Goal: Task Accomplishment & Management: Manage account settings

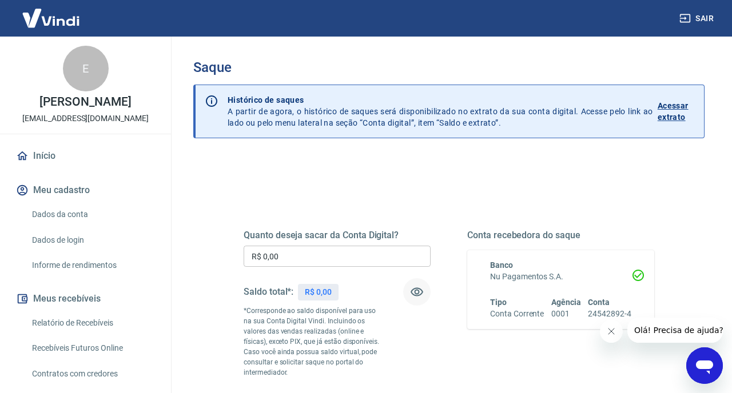
click at [417, 293] on icon "button" at bounding box center [417, 292] width 14 height 14
click at [417, 293] on icon "button" at bounding box center [417, 292] width 13 height 11
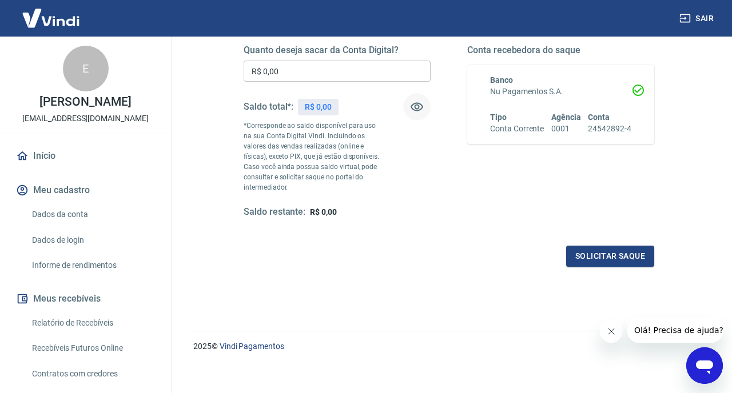
scroll to position [192, 0]
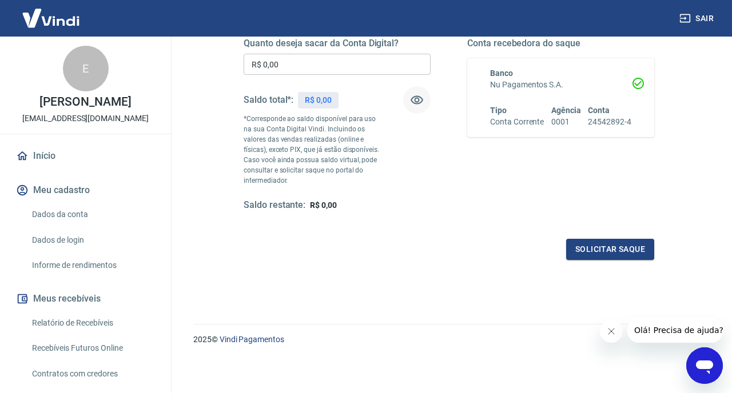
click at [612, 333] on icon "Fechar mensagem da empresa" at bounding box center [611, 331] width 9 height 9
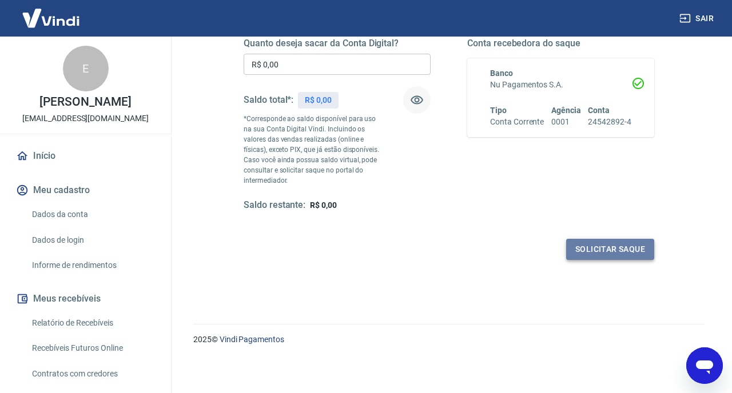
click at [582, 241] on button "Solicitar saque" at bounding box center [610, 249] width 88 height 21
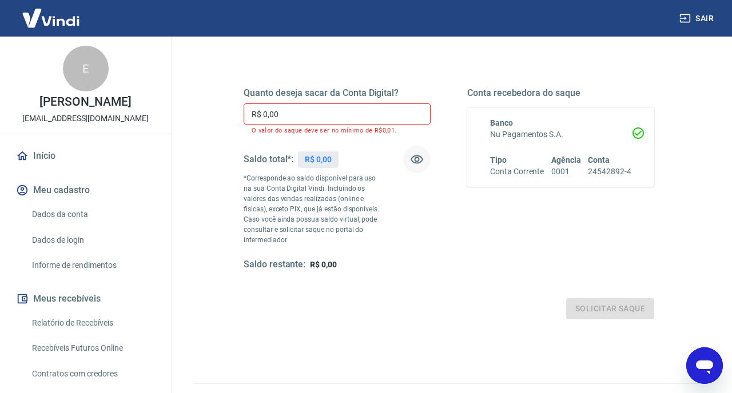
scroll to position [142, 0]
click at [325, 288] on div "Quanto deseja sacar da Conta Digital? R$ 0,00 ​ O valor do saque deve ser no mí…" at bounding box center [449, 191] width 411 height 260
click at [73, 214] on link "Dados da conta" at bounding box center [92, 214] width 130 height 23
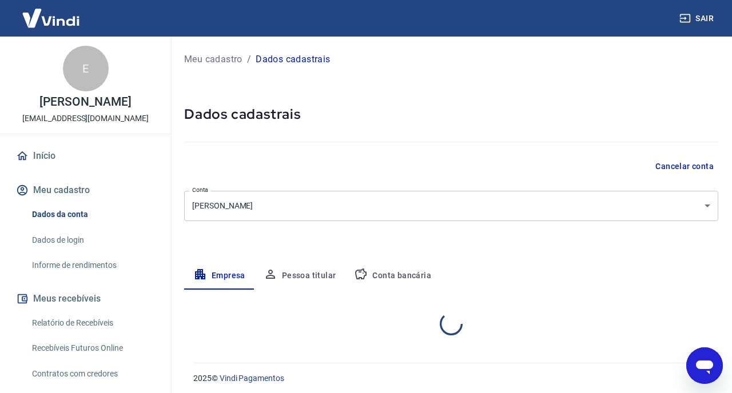
select select "SP"
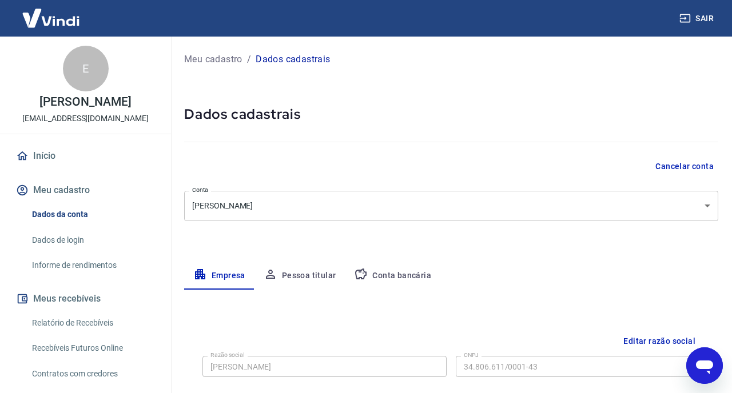
click at [69, 237] on link "Dados de login" at bounding box center [92, 240] width 130 height 23
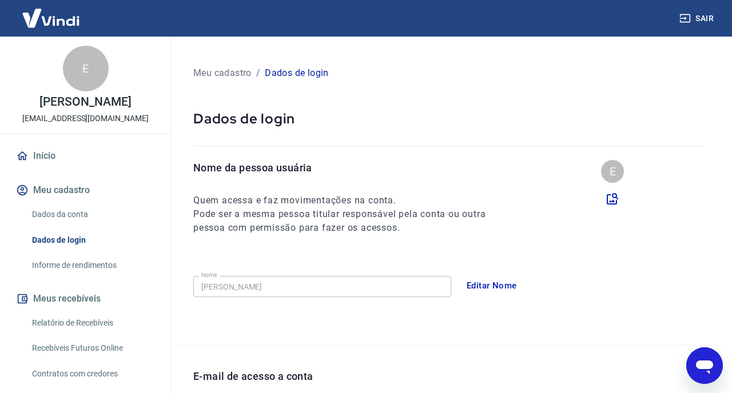
click at [74, 265] on link "Informe de rendimentos" at bounding box center [92, 265] width 130 height 23
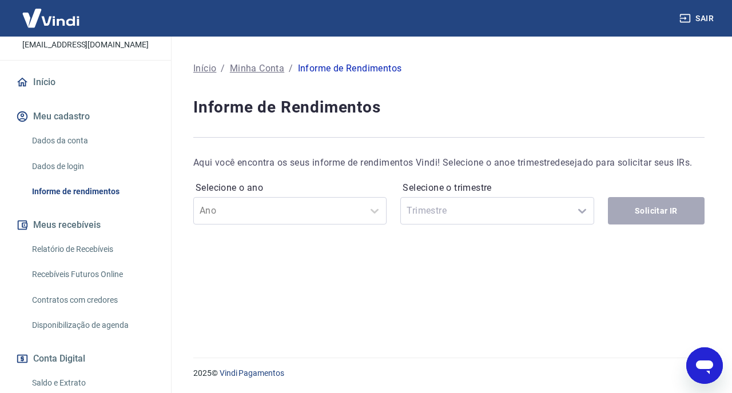
scroll to position [102, 0]
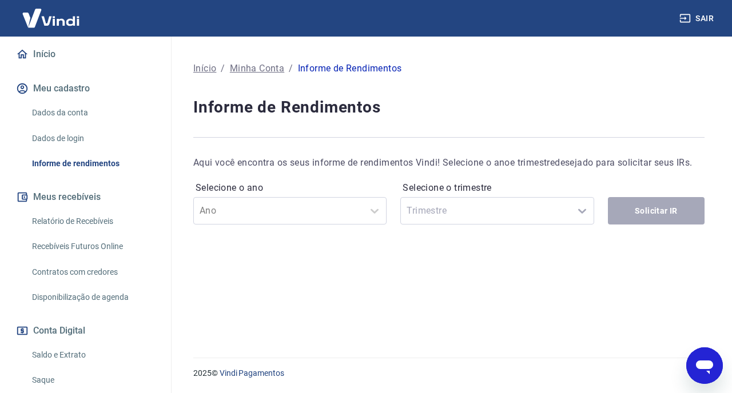
click at [74, 222] on link "Relatório de Recebíveis" at bounding box center [92, 221] width 130 height 23
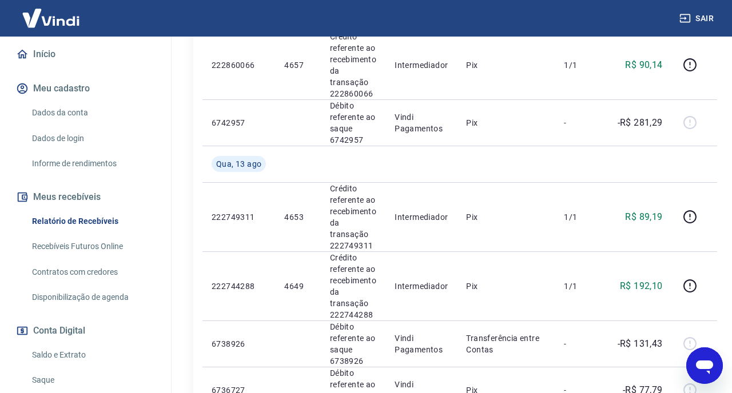
scroll to position [1015, 0]
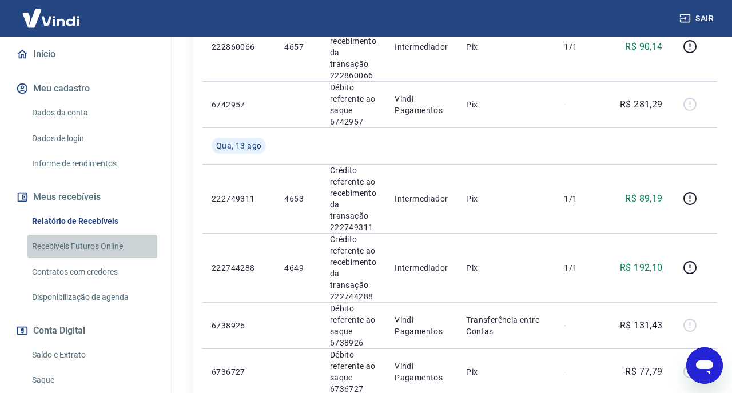
click at [114, 242] on link "Recebíveis Futuros Online" at bounding box center [92, 246] width 130 height 23
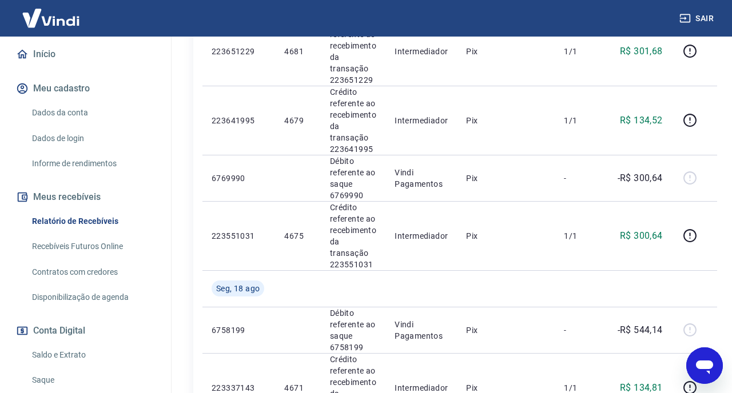
scroll to position [0, 0]
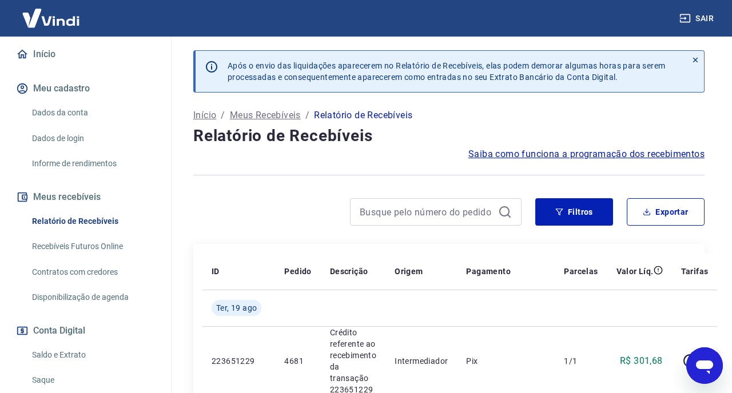
click at [695, 58] on icon at bounding box center [695, 60] width 8 height 8
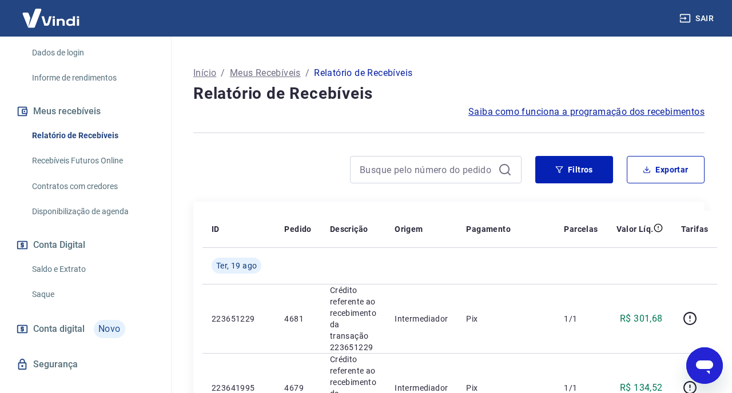
scroll to position [193, 0]
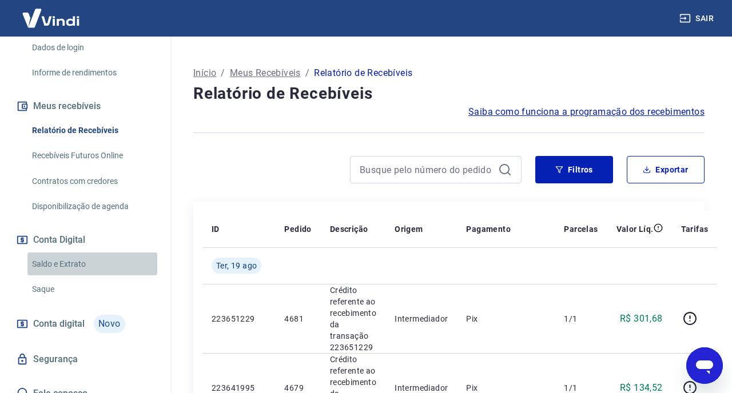
click at [70, 262] on link "Saldo e Extrato" at bounding box center [92, 264] width 130 height 23
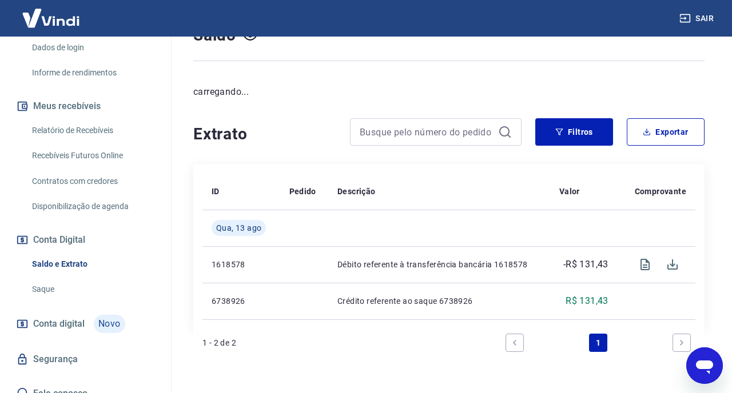
scroll to position [103, 0]
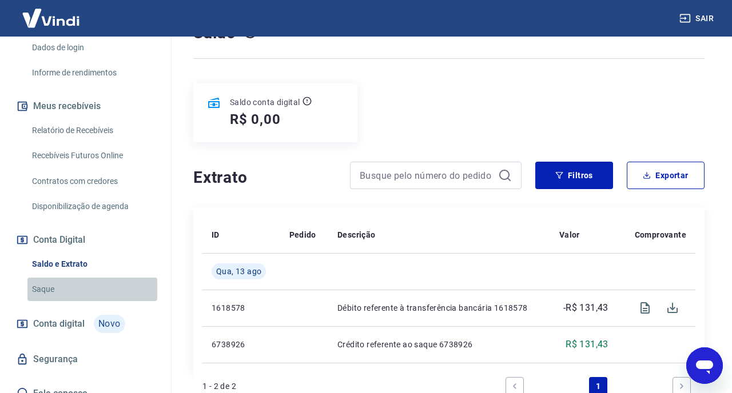
click at [57, 290] on link "Saque" at bounding box center [92, 289] width 130 height 23
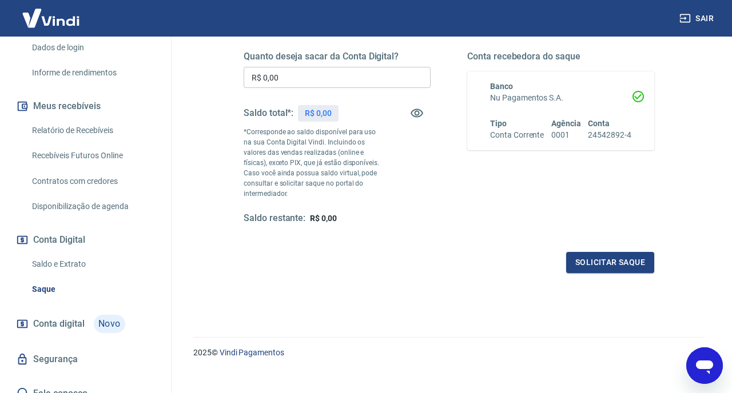
scroll to position [192, 0]
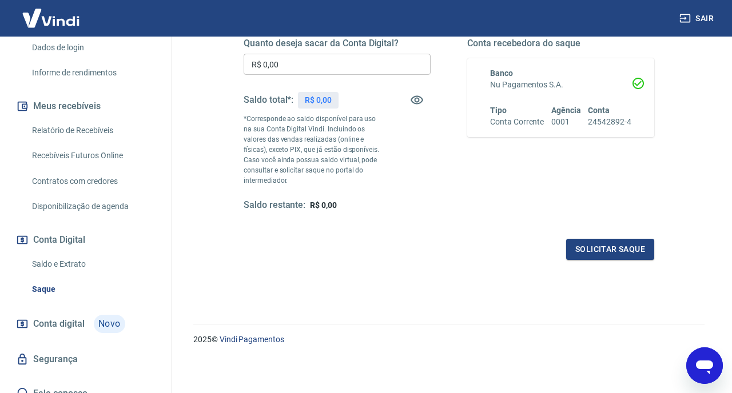
click at [72, 265] on link "Saldo e Extrato" at bounding box center [92, 264] width 130 height 23
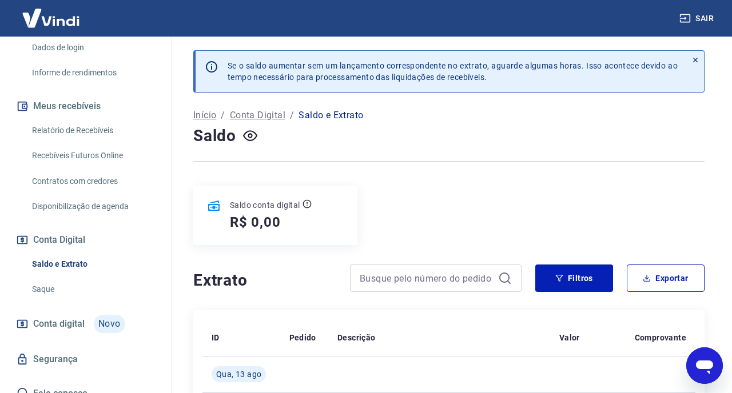
click at [694, 59] on icon at bounding box center [695, 60] width 5 height 5
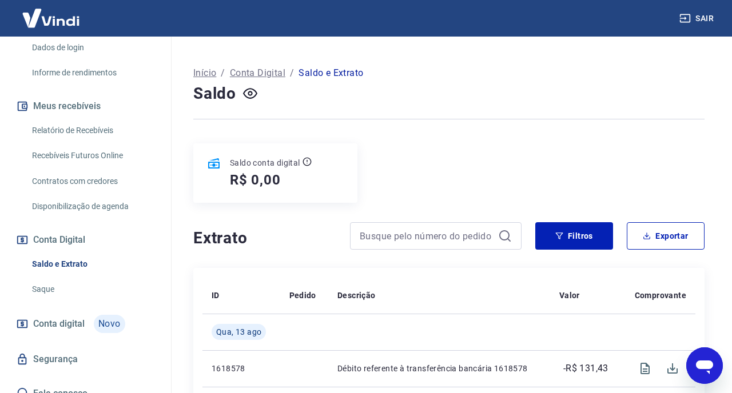
scroll to position [205, 0]
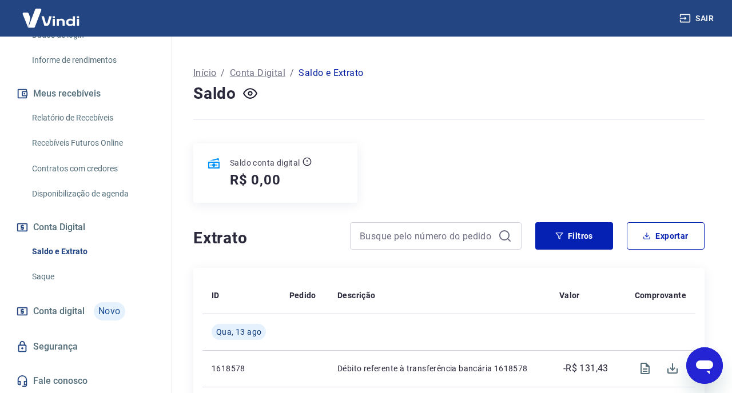
click at [42, 338] on link "Segurança" at bounding box center [86, 346] width 144 height 25
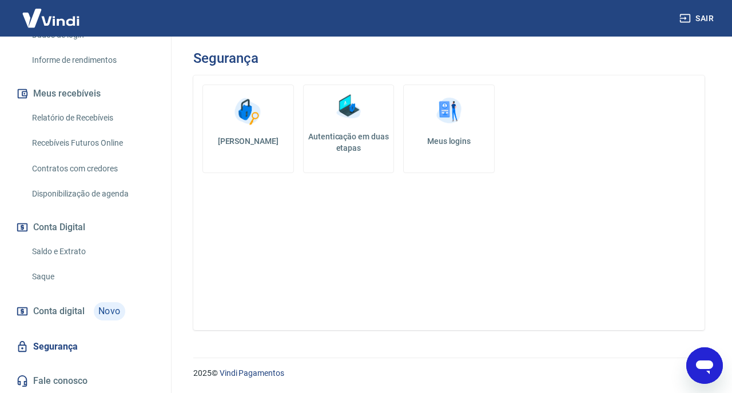
click at [43, 313] on span "Conta digital" at bounding box center [58, 312] width 51 height 16
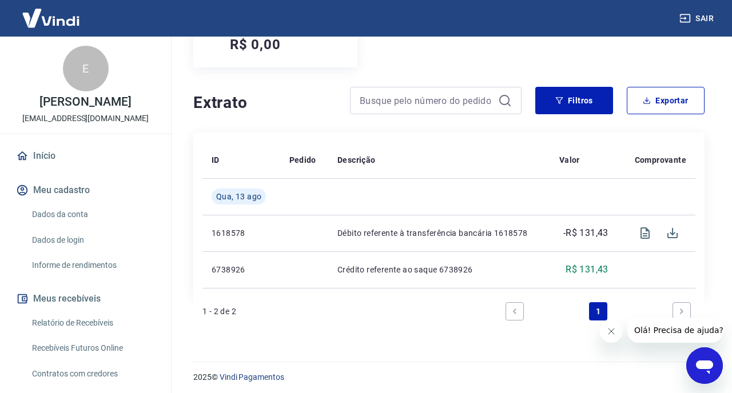
scroll to position [182, 0]
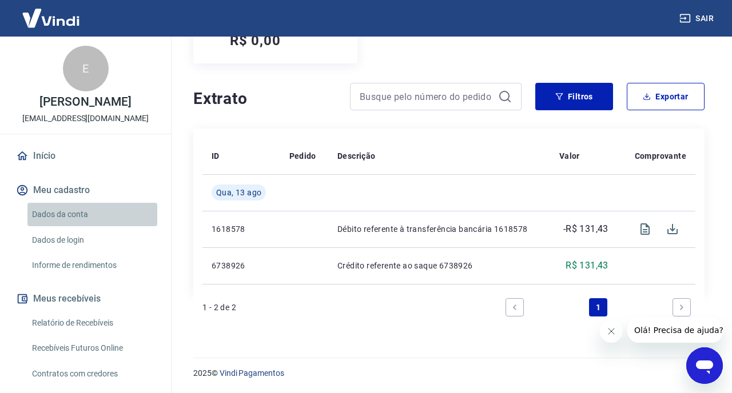
click at [90, 218] on link "Dados da conta" at bounding box center [92, 214] width 130 height 23
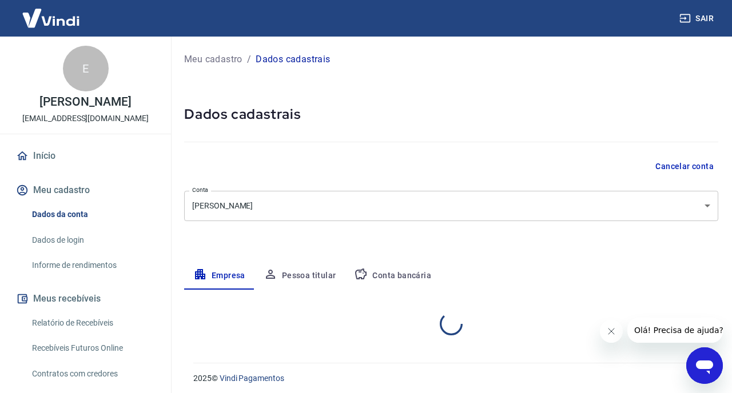
select select "SP"
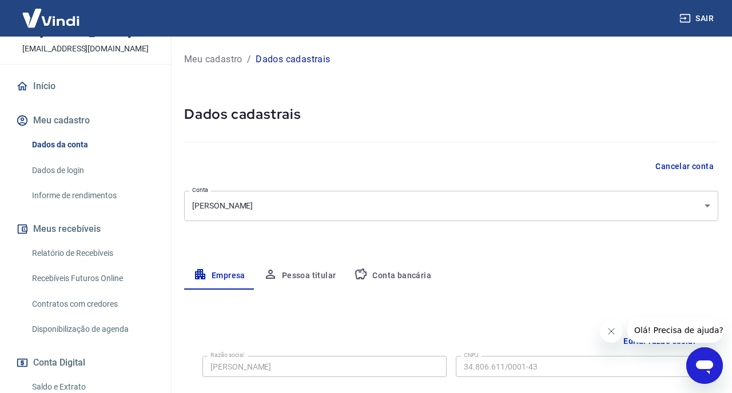
scroll to position [87, 0]
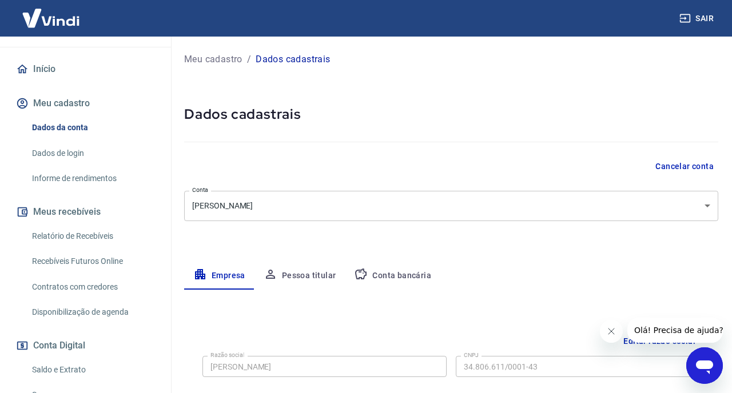
click at [286, 276] on button "Pessoa titular" at bounding box center [299, 275] width 91 height 27
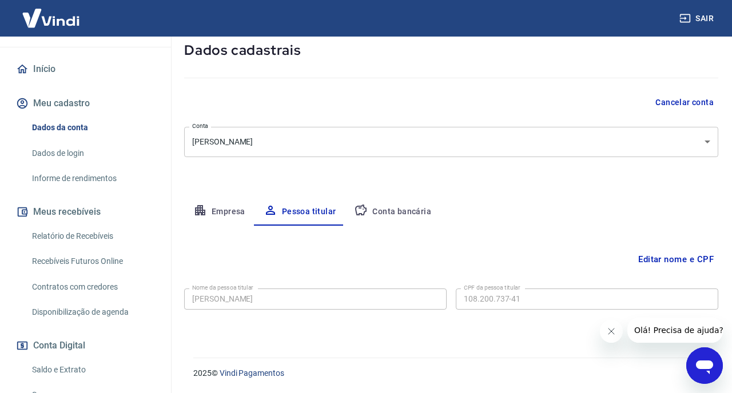
click at [398, 214] on button "Conta bancária" at bounding box center [392, 211] width 95 height 27
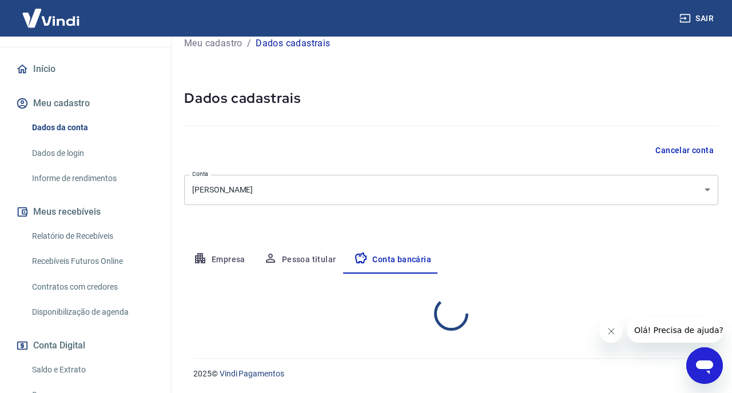
select select "1"
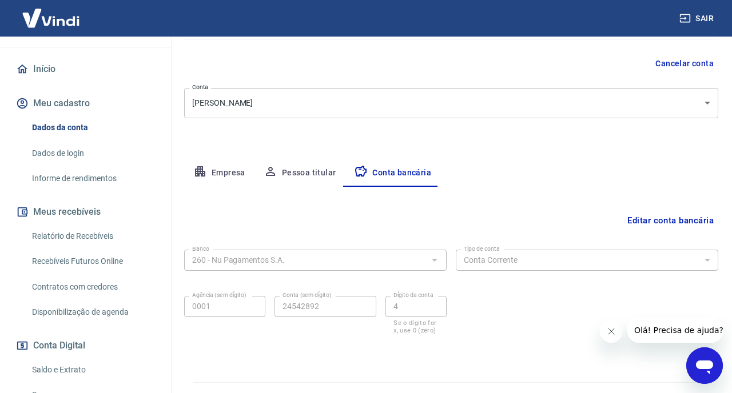
scroll to position [128, 0]
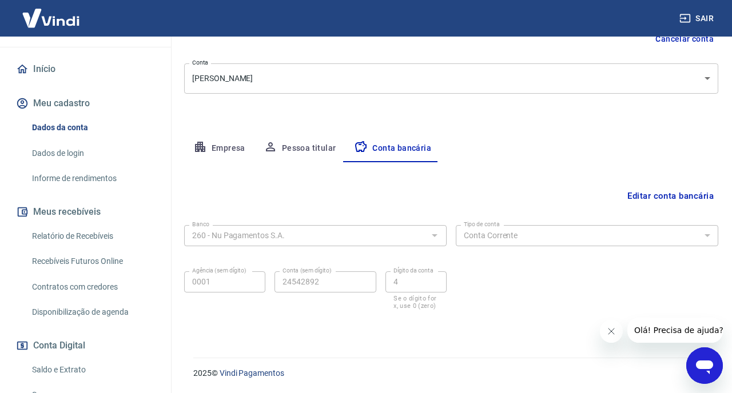
click at [683, 195] on button "Editar conta bancária" at bounding box center [670, 196] width 95 height 22
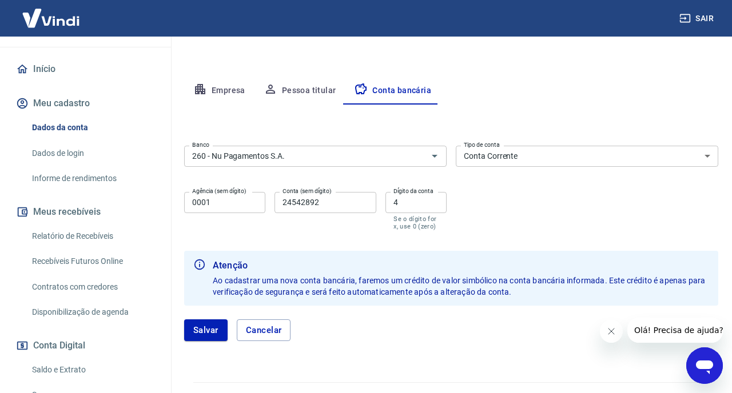
scroll to position [210, 0]
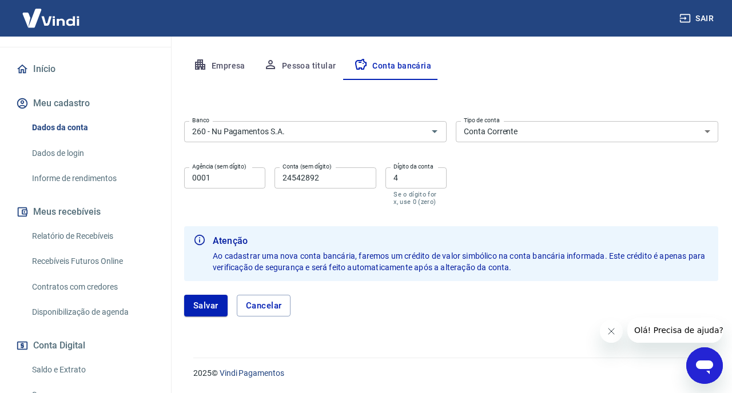
click at [609, 333] on icon "Fechar mensagem da empresa" at bounding box center [611, 332] width 6 height 6
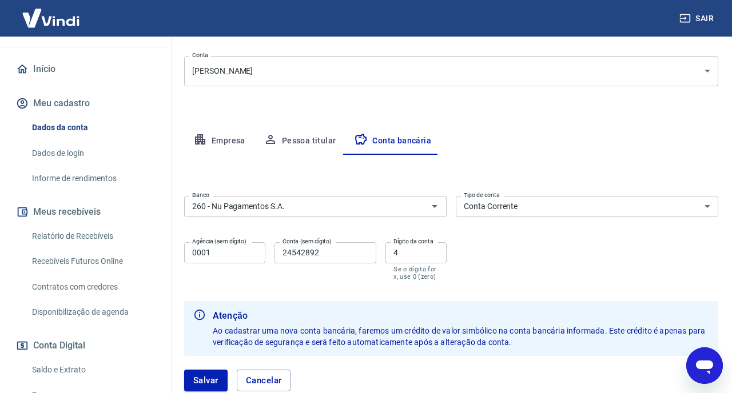
scroll to position [134, 0]
click at [569, 67] on body "Sair E [PERSON_NAME] [EMAIL_ADDRESS][DOMAIN_NAME] Início Meu cadastro Dados da …" at bounding box center [366, 62] width 732 height 393
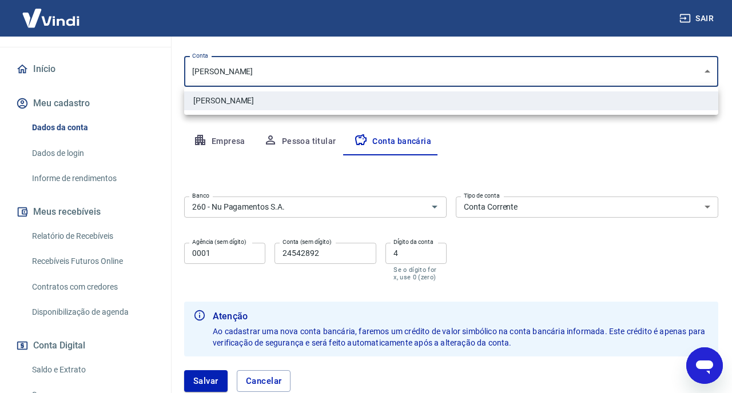
click at [569, 67] on div at bounding box center [366, 196] width 732 height 393
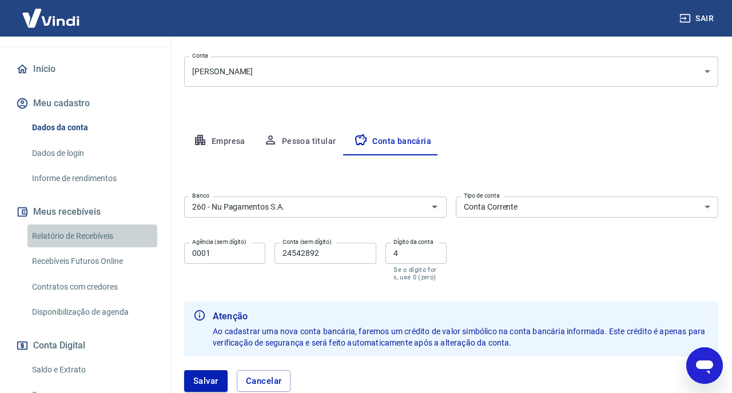
click at [99, 237] on link "Relatório de Recebíveis" at bounding box center [92, 236] width 130 height 23
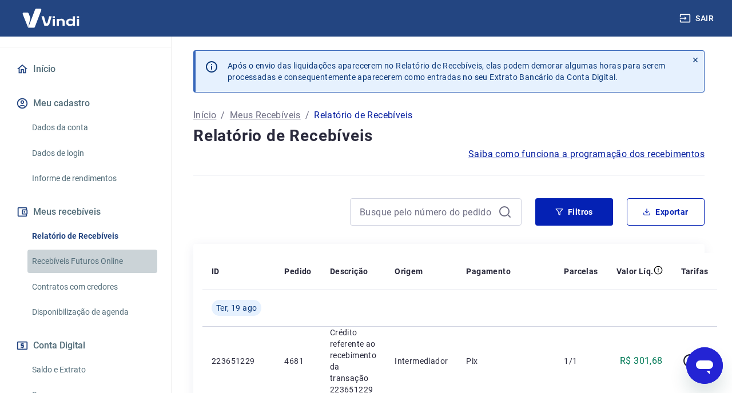
click at [90, 267] on link "Recebíveis Futuros Online" at bounding box center [92, 261] width 130 height 23
